Goal: Task Accomplishment & Management: Use online tool/utility

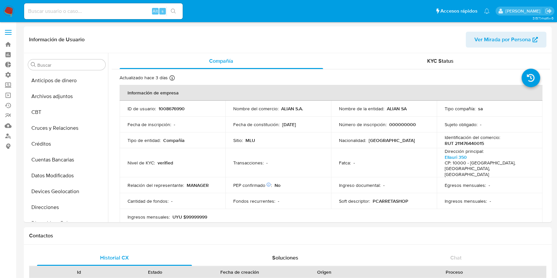
select select "10"
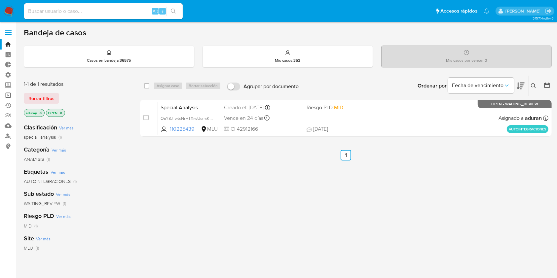
click at [5, 92] on link "Operaciones masivas" at bounding box center [39, 95] width 79 height 10
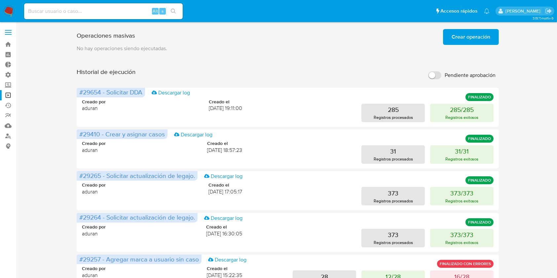
click at [472, 39] on span "Crear operación" at bounding box center [470, 37] width 39 height 15
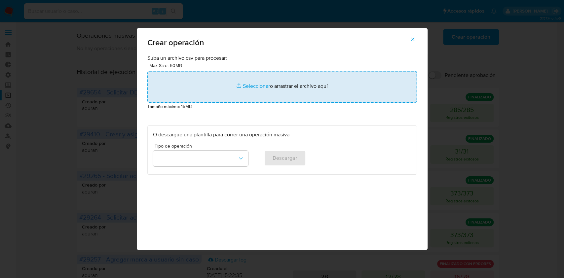
click at [260, 83] on input "file" at bounding box center [281, 87] width 269 height 32
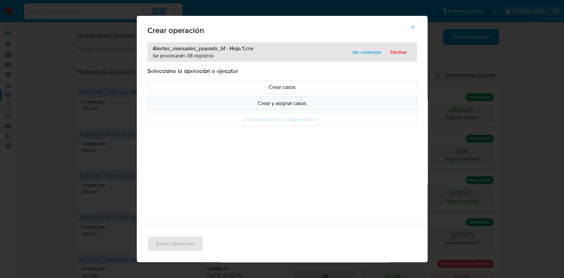
click at [273, 108] on button "Crear y asignar casos" at bounding box center [281, 103] width 269 height 14
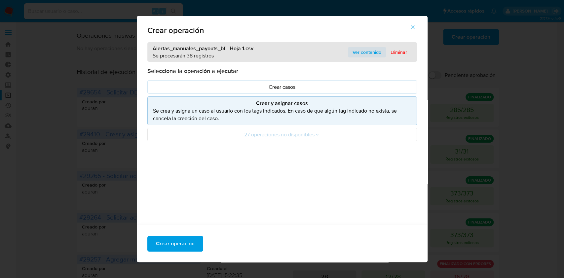
click at [363, 52] on span "Ver contenido" at bounding box center [366, 52] width 29 height 9
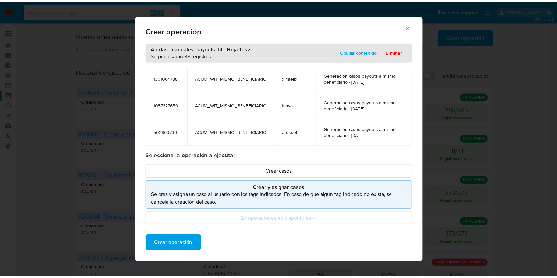
scroll to position [468, 0]
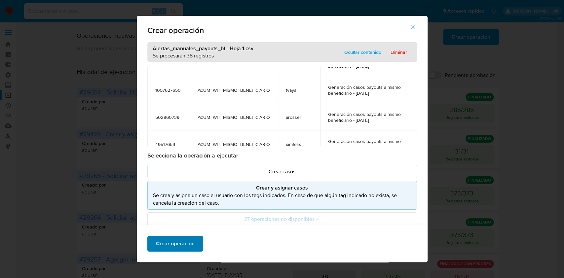
click at [169, 241] on span "Crear operación" at bounding box center [175, 243] width 39 height 15
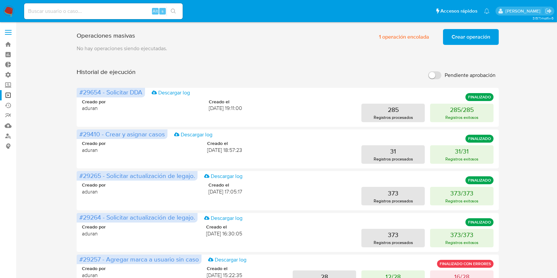
click at [411, 46] on p "No hay operaciones siendo ejecutadas." at bounding box center [288, 48] width 422 height 7
click at [405, 38] on span "1 operación encolada" at bounding box center [404, 37] width 50 height 15
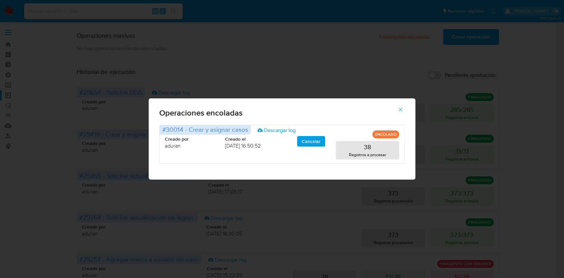
click at [402, 36] on div "Operaciones encoladas #30014 - Crear y asignar casos Descargar log ENCOLADO Cre…" at bounding box center [282, 139] width 564 height 278
click at [402, 110] on icon "button" at bounding box center [400, 110] width 6 height 6
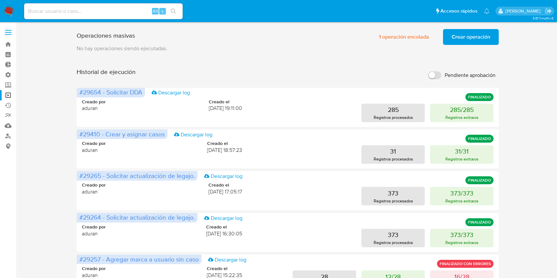
drag, startPoint x: 64, startPoint y: 126, endPoint x: 56, endPoint y: 100, distance: 27.3
click at [64, 126] on div "Operaciones masivas 1 operación encolada Crear operación Sólo puede haber hasta…" at bounding box center [288, 274] width 528 height 497
click at [395, 35] on span "1 operación encolada" at bounding box center [404, 37] width 50 height 15
click at [383, 33] on span "1 operación encolada" at bounding box center [404, 37] width 50 height 15
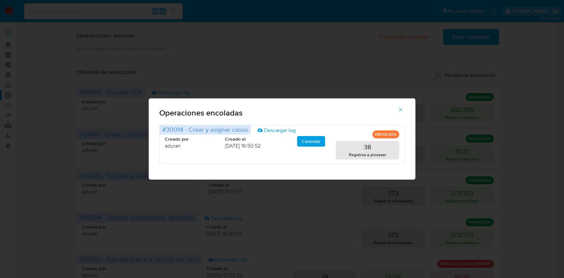
click at [342, 68] on div "Operaciones encoladas #30014 - Crear y asignar casos Descargar log ENCOLADO Cre…" at bounding box center [282, 139] width 564 height 278
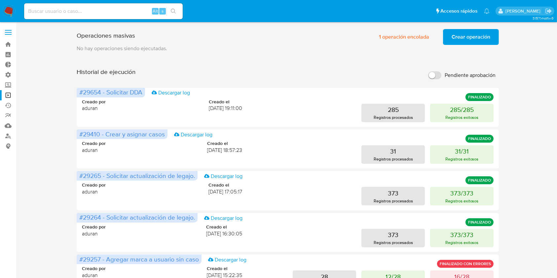
click at [0, 233] on aside "Bandeja Tablero Tablero Externo Administración Reglas Roles Usuarios Equipos Co…" at bounding box center [8, 264] width 16 height 528
click at [401, 38] on span "1 operación encolada" at bounding box center [404, 37] width 50 height 15
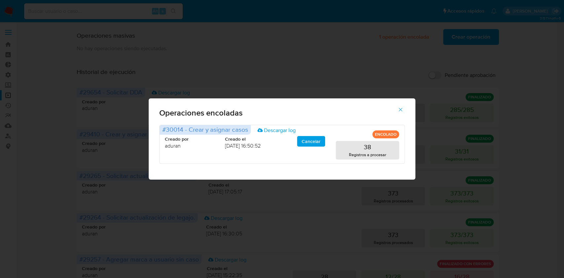
click at [406, 112] on button "button" at bounding box center [400, 110] width 23 height 16
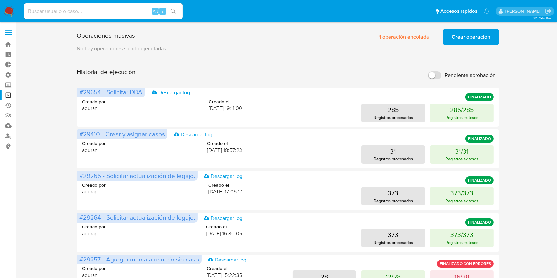
click at [3, 202] on aside "Bandeja Tablero Tablero Externo Administración Reglas Roles Usuarios Equipos Co…" at bounding box center [8, 264] width 16 height 528
click at [508, 75] on div "Operaciones masivas 1 operación encolada Crear operación Sólo puede haber hasta…" at bounding box center [288, 274] width 528 height 497
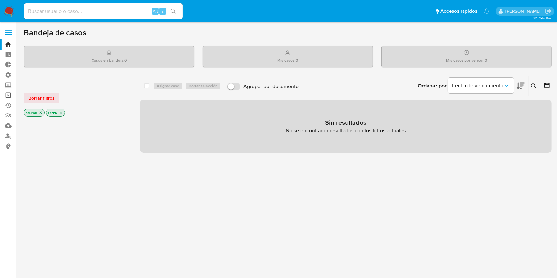
click at [8, 91] on link "Operaciones masivas" at bounding box center [39, 95] width 79 height 10
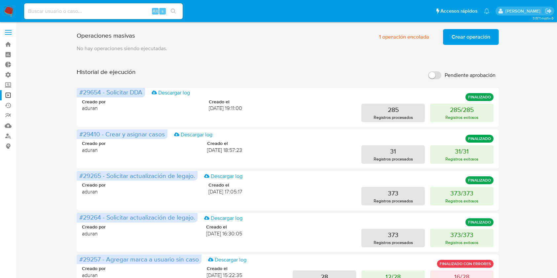
click at [0, 196] on aside "Bandeja Tablero Tablero Externo Administración Reglas Roles Usuarios Equipos Co…" at bounding box center [8, 264] width 16 height 528
click at [391, 39] on span "1 operación encolada" at bounding box center [404, 37] width 50 height 15
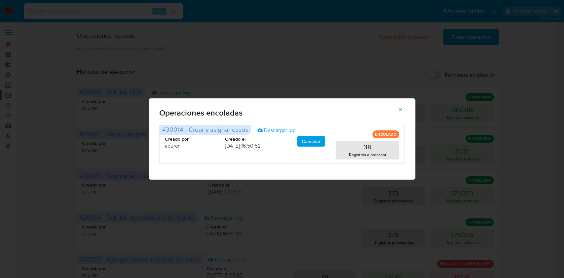
click at [243, 4] on div "Operaciones encoladas #30014 - Crear y asignar casos Descargar log ENCOLADO Cre…" at bounding box center [282, 139] width 564 height 278
click at [171, 44] on div "Operaciones encoladas #30014 - Crear y asignar casos Descargar log ENCOLADO Cre…" at bounding box center [282, 139] width 564 height 278
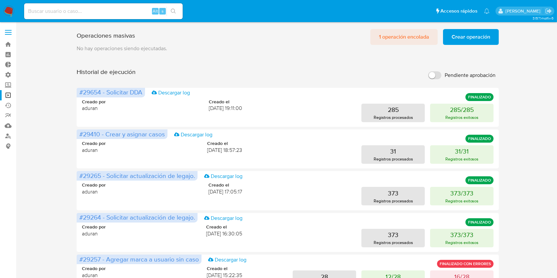
click at [414, 39] on span "1 operación encolada" at bounding box center [404, 37] width 50 height 15
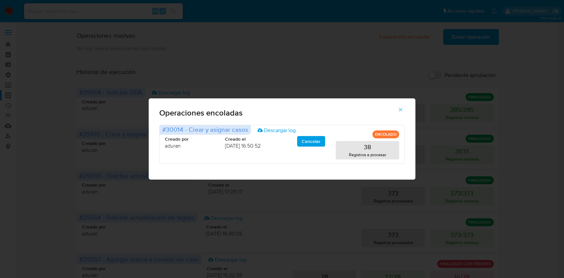
click at [399, 109] on icon "button" at bounding box center [400, 110] width 6 height 6
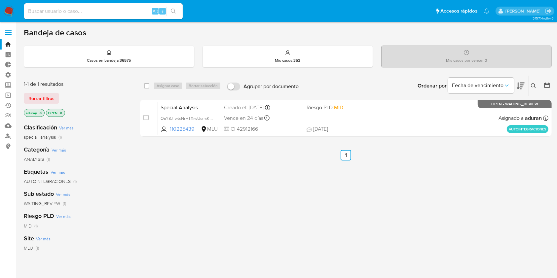
click at [543, 83] on div at bounding box center [546, 86] width 12 height 20
click at [547, 85] on icon at bounding box center [547, 85] width 7 height 7
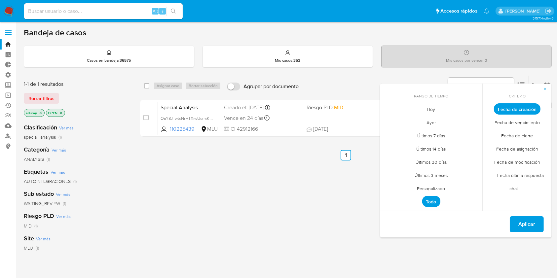
click at [441, 187] on span "Personalizado" at bounding box center [431, 189] width 42 height 14
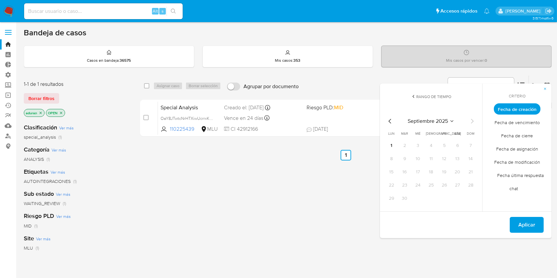
click at [390, 125] on div "septiembre 2025 septiembre 2025 lun lunes mar martes mié miércoles jue jueves v…" at bounding box center [431, 160] width 90 height 87
click at [389, 120] on icon "Mes anterior" at bounding box center [390, 121] width 8 height 8
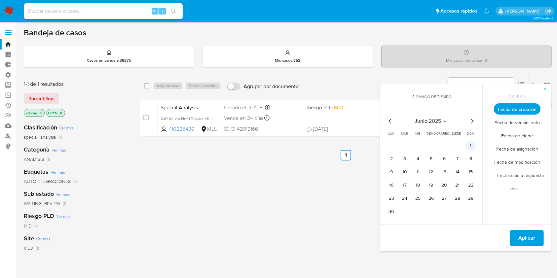
click at [470, 145] on button "1" at bounding box center [470, 145] width 11 height 11
click at [391, 206] on tbody "1 2 3 4 5 6 7 8 9 10 11 12 13 14 15 16 17 18 19 20 21 22 23 24 25 26 27 28 29 30" at bounding box center [431, 178] width 90 height 77
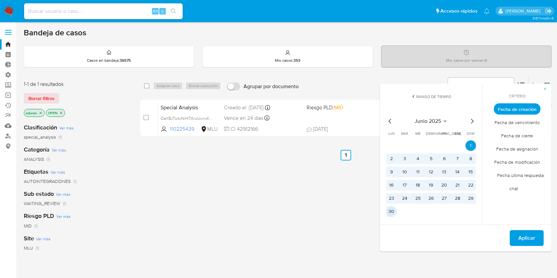
click at [391, 214] on button "30" at bounding box center [391, 211] width 11 height 11
click at [526, 236] on span "Aplicar" at bounding box center [526, 238] width 17 height 15
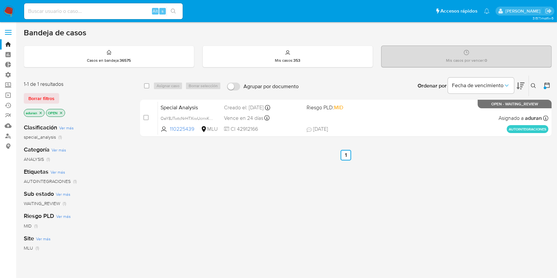
click at [40, 112] on icon "close-filter" at bounding box center [41, 113] width 2 height 2
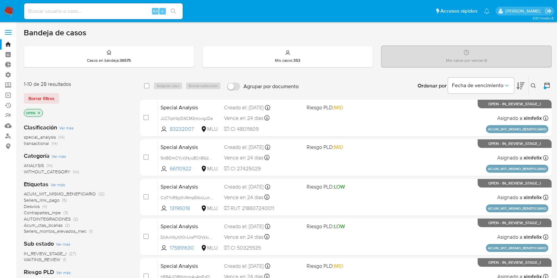
click at [520, 87] on icon at bounding box center [520, 86] width 8 height 7
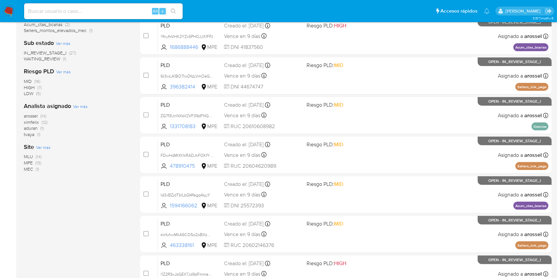
scroll to position [243, 0]
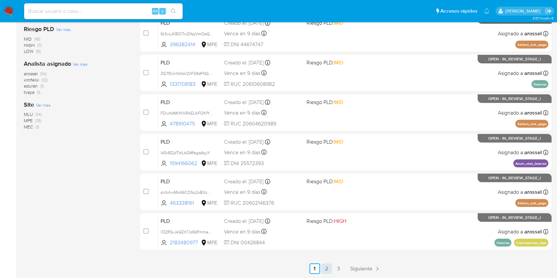
click at [324, 270] on link "2" at bounding box center [326, 269] width 11 height 11
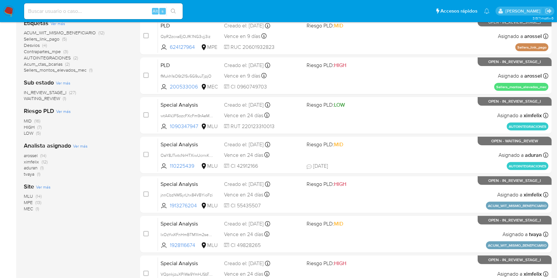
scroll to position [243, 0]
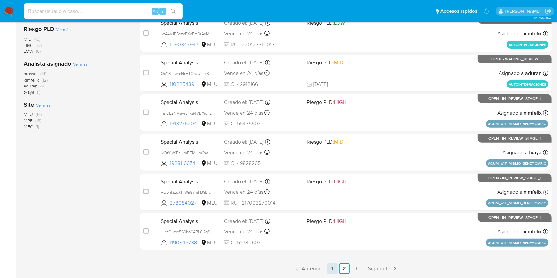
click at [329, 268] on link "1" at bounding box center [332, 269] width 11 height 11
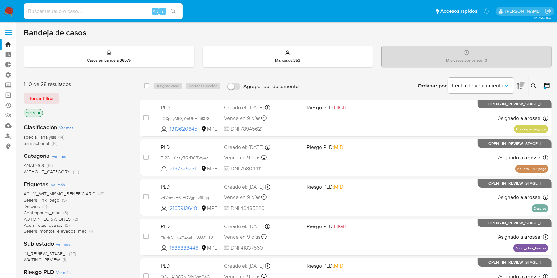
click at [39, 113] on icon "close-filter" at bounding box center [39, 113] width 4 height 4
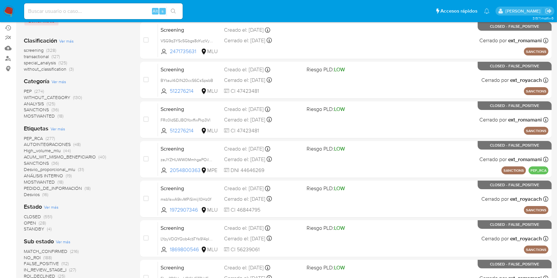
scroll to position [176, 0]
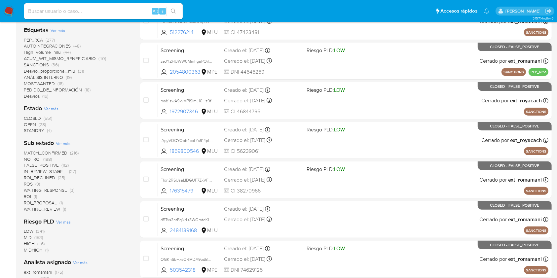
click at [32, 128] on span "STANDBY" at bounding box center [34, 130] width 20 height 7
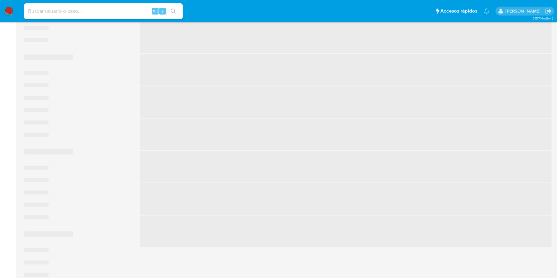
scroll to position [100, 0]
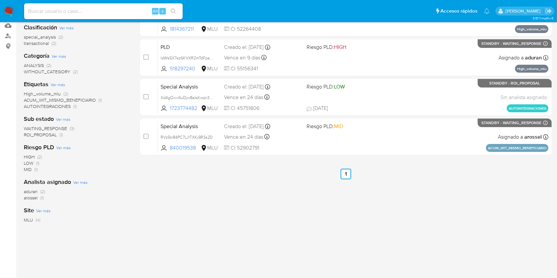
click at [43, 136] on span "ROI_PROPOSAL" at bounding box center [40, 134] width 33 height 7
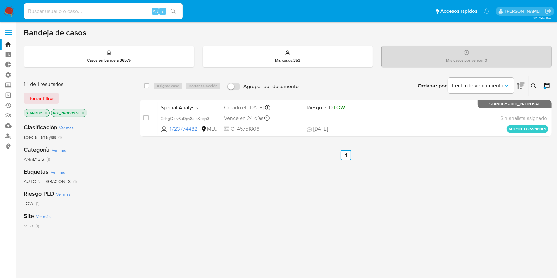
click at [13, 14] on img at bounding box center [8, 11] width 11 height 11
click at [9, 93] on link "Operaciones masivas" at bounding box center [39, 95] width 79 height 10
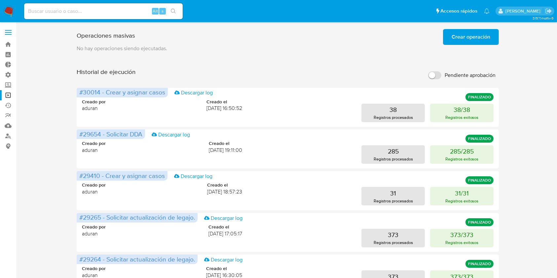
click at [28, 49] on div "Operaciones masivas Crear operación Sólo puede haber hasta un máximo de 5 opera…" at bounding box center [288, 274] width 528 height 497
click at [8, 14] on img at bounding box center [8, 11] width 11 height 11
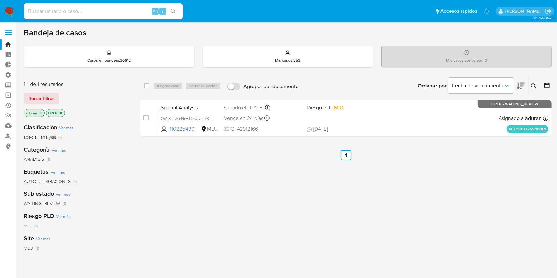
click at [8, 5] on nav "Pausado Ver notificaciones Alt s Accesos rápidos Presiona las siguientes teclas…" at bounding box center [278, 11] width 557 height 22
click at [6, 10] on img at bounding box center [8, 11] width 11 height 11
